Goal: Transaction & Acquisition: Purchase product/service

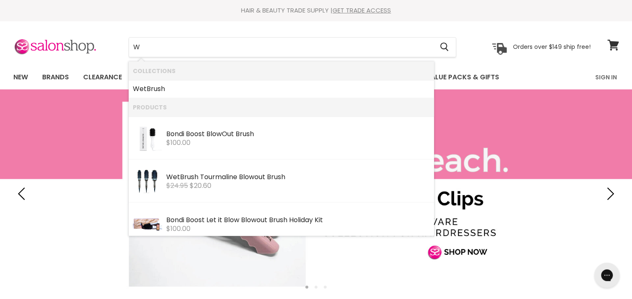
type input "W"
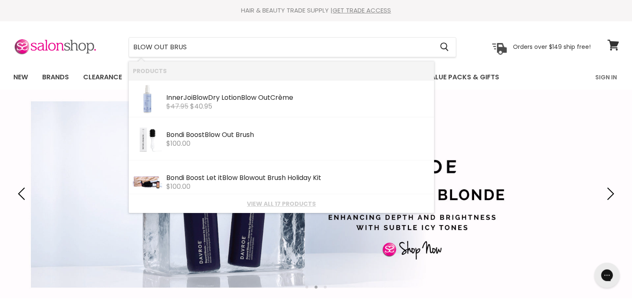
type input "BLOW OUT BRUSH"
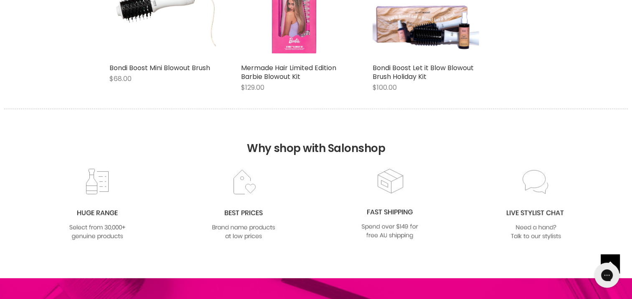
scroll to position [125, 0]
